Goal: Browse casually: Explore the website without a specific task or goal

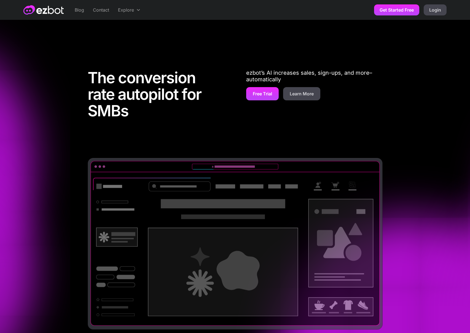
click at [225, 32] on div "The conversion rate autopilot for SMBs ezbot’s AI increases sales, sign-ups, an…" at bounding box center [235, 185] width 470 height 331
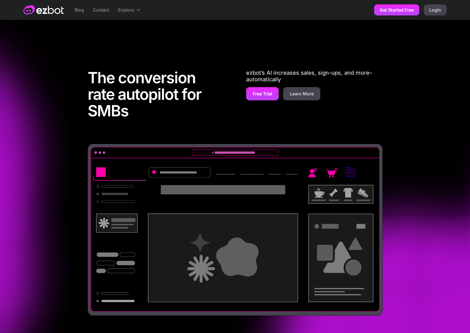
click at [296, 45] on div "The conversion rate autopilot for SMBs ezbot’s AI increases sales, sign-ups, an…" at bounding box center [235, 185] width 470 height 331
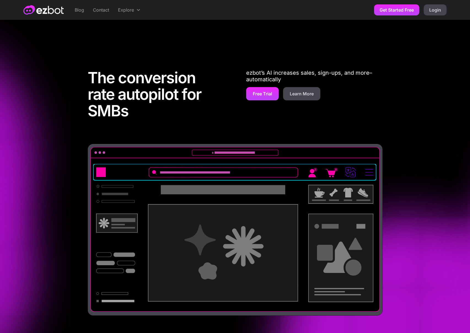
click at [399, 61] on div "The conversion rate autopilot for SMBs ezbot’s AI increases sales, sign-ups, an…" at bounding box center [235, 181] width 353 height 268
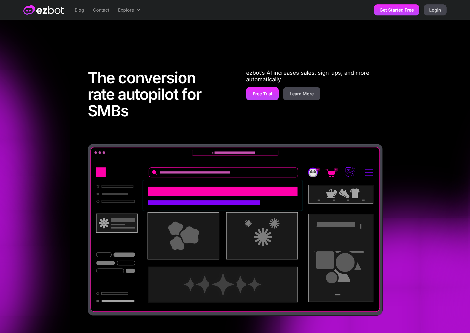
click at [390, 59] on div "The conversion rate autopilot for SMBs ezbot’s AI increases sales, sign-ups, an…" at bounding box center [235, 181] width 353 height 268
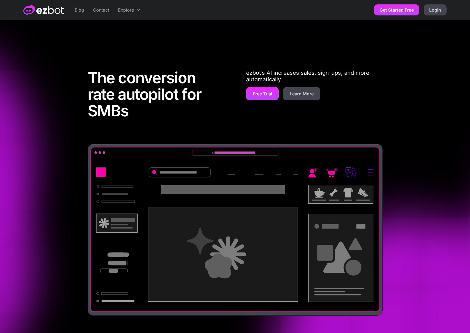
click at [413, 82] on div "The conversion rate autopilot for SMBs ezbot’s AI increases sales, sign-ups, an…" at bounding box center [235, 181] width 470 height 268
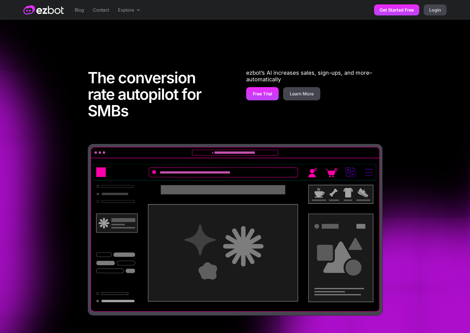
click at [403, 56] on div "The conversion rate autopilot for SMBs ezbot’s AI increases sales, sign-ups, an…" at bounding box center [235, 181] width 353 height 268
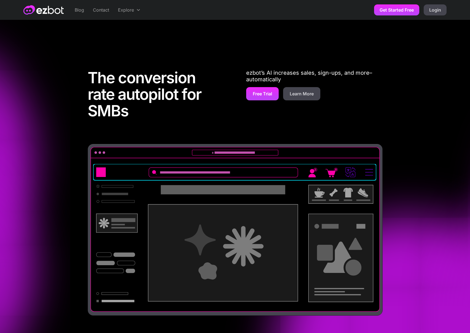
click at [410, 75] on div "The conversion rate autopilot for SMBs ezbot’s AI increases sales, sign-ups, an…" at bounding box center [235, 181] width 353 height 268
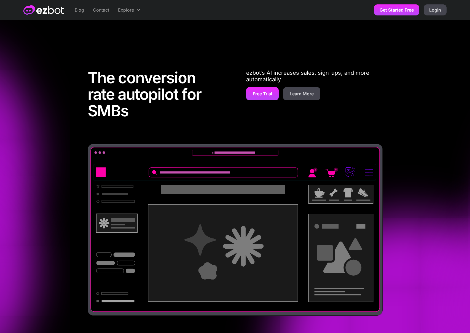
click at [407, 79] on div "The conversion rate autopilot for SMBs ezbot’s AI increases sales, sign-ups, an…" at bounding box center [235, 181] width 353 height 268
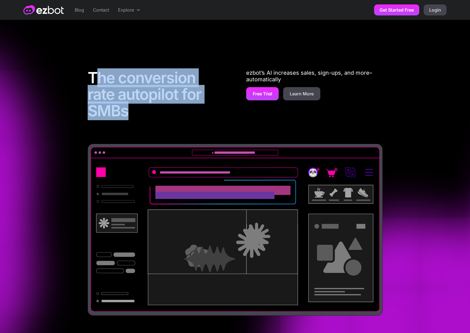
drag, startPoint x: 142, startPoint y: 110, endPoint x: 144, endPoint y: 63, distance: 47.7
click at [94, 69] on h1 "The conversion rate autopilot for SMBs" at bounding box center [156, 95] width 136 height 52
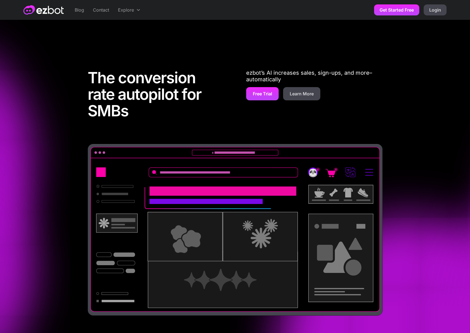
drag, startPoint x: 262, startPoint y: 43, endPoint x: 408, endPoint y: 66, distance: 147.8
click at [269, 44] on div "The conversion rate autopilot for SMBs ezbot’s AI increases sales, sign-ups, an…" at bounding box center [235, 185] width 470 height 331
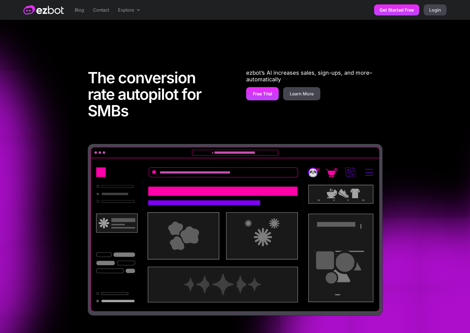
click at [429, 82] on div "The conversion rate autopilot for SMBs ezbot’s AI increases sales, sign-ups, an…" at bounding box center [235, 181] width 470 height 268
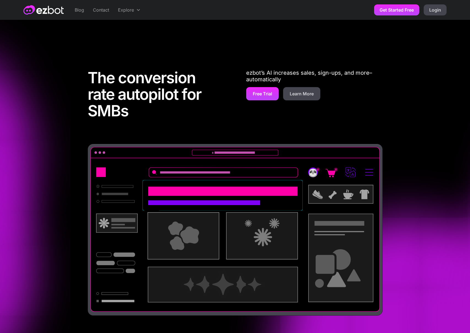
click at [417, 85] on div "The conversion rate autopilot for SMBs ezbot’s AI increases sales, sign-ups, an…" at bounding box center [235, 181] width 470 height 268
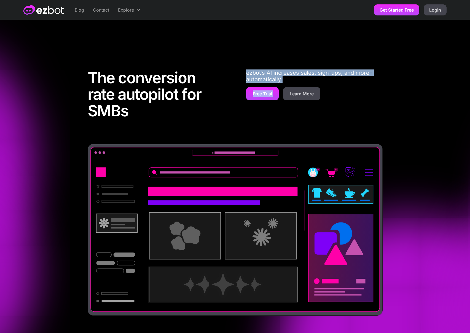
drag, startPoint x: 373, startPoint y: 88, endPoint x: 311, endPoint y: 69, distance: 65.2
click at [311, 69] on div "The conversion rate autopilot for SMBs ezbot’s AI increases sales, sign-ups, an…" at bounding box center [235, 95] width 295 height 96
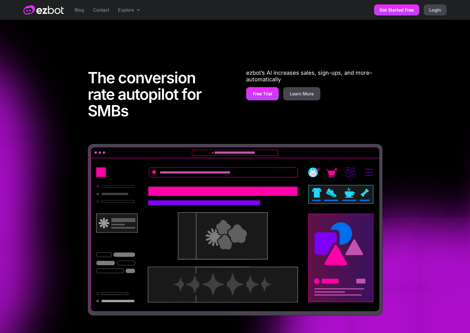
click at [324, 58] on div "The conversion rate autopilot for SMBs ezbot’s AI increases sales, sign-ups, an…" at bounding box center [235, 95] width 295 height 96
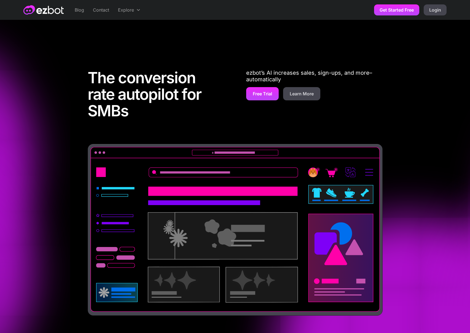
click at [360, 54] on div "The conversion rate autopilot for SMBs ezbot’s AI increases sales, sign-ups, an…" at bounding box center [235, 95] width 295 height 96
